Goal: Check status: Check status

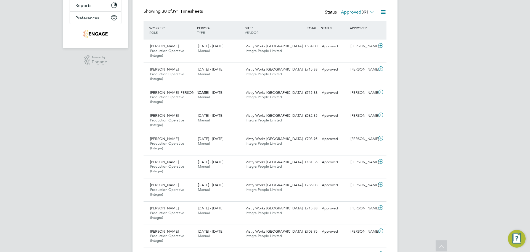
drag, startPoint x: 427, startPoint y: 146, endPoint x: 425, endPoint y: 134, distance: 11.4
drag, startPoint x: 451, startPoint y: 118, endPoint x: 442, endPoint y: 100, distance: 20.4
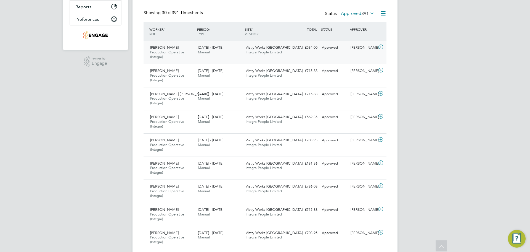
click at [325, 53] on div "Kai Whitbread Production Operative (Integra) 22 - 28 Sep 2025 22 - 28 Sep 2025 …" at bounding box center [265, 52] width 243 height 23
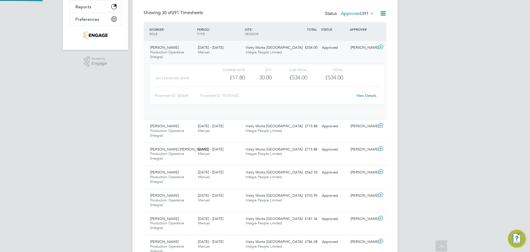
scroll to position [9, 54]
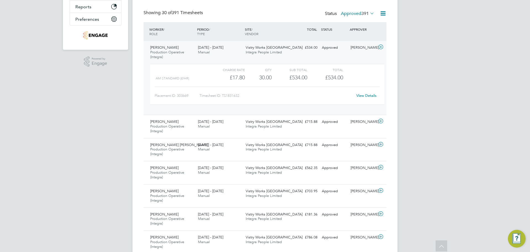
click at [363, 94] on link "View Details" at bounding box center [367, 95] width 20 height 5
click at [382, 47] on icon at bounding box center [381, 47] width 7 height 4
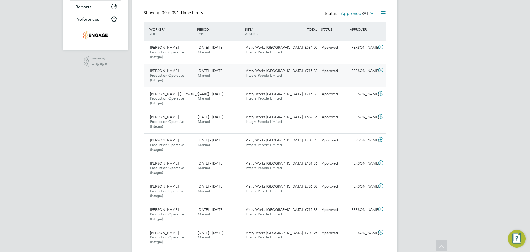
click at [382, 70] on icon at bounding box center [381, 70] width 7 height 4
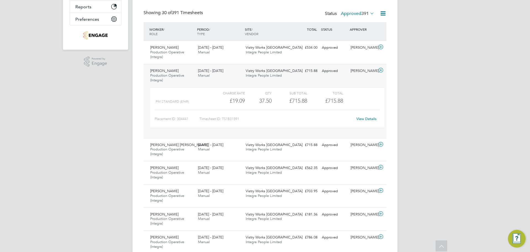
click at [360, 117] on link "View Details" at bounding box center [367, 118] width 20 height 5
click at [383, 68] on icon at bounding box center [381, 70] width 7 height 4
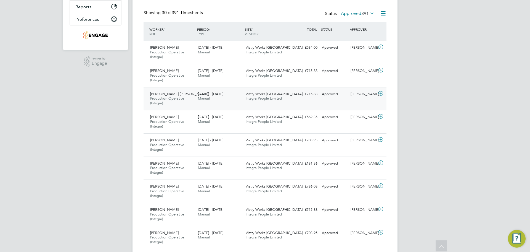
click at [381, 94] on icon at bounding box center [381, 93] width 7 height 4
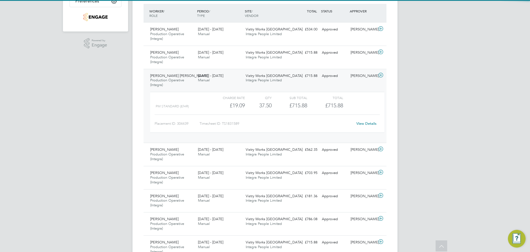
scroll to position [153, 0]
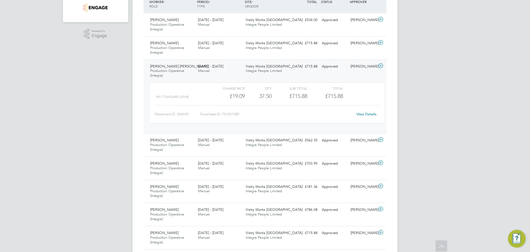
click at [369, 113] on link "View Details" at bounding box center [367, 114] width 20 height 5
click at [382, 66] on icon at bounding box center [381, 66] width 7 height 4
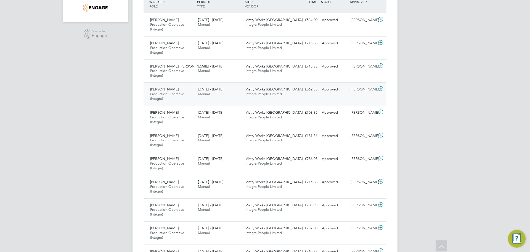
click at [380, 87] on icon at bounding box center [381, 88] width 7 height 4
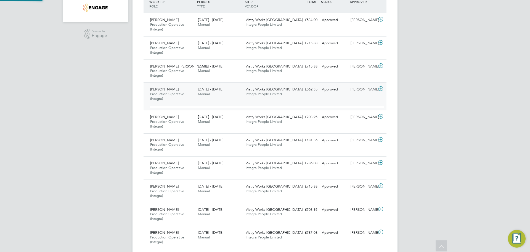
scroll to position [9, 54]
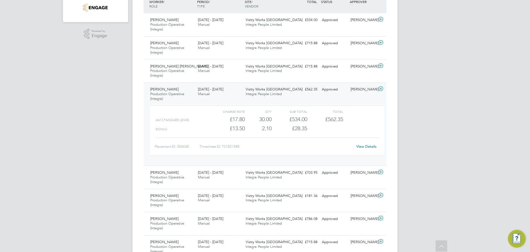
click at [368, 148] on link "View Details" at bounding box center [367, 146] width 20 height 5
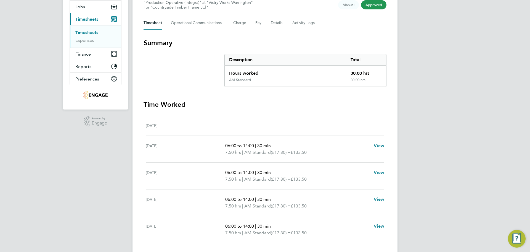
scroll to position [83, 0]
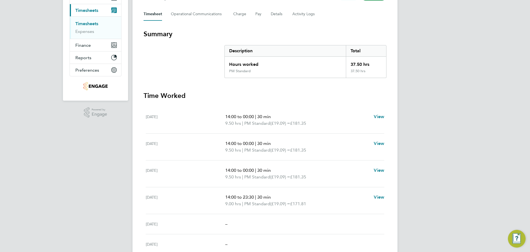
scroll to position [83, 0]
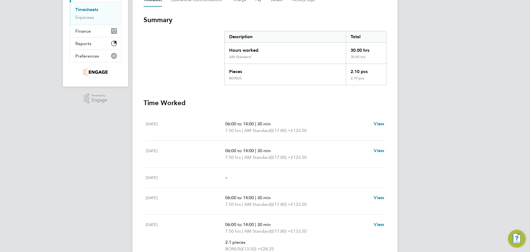
scroll to position [55, 0]
